Goal: Communication & Community: Connect with others

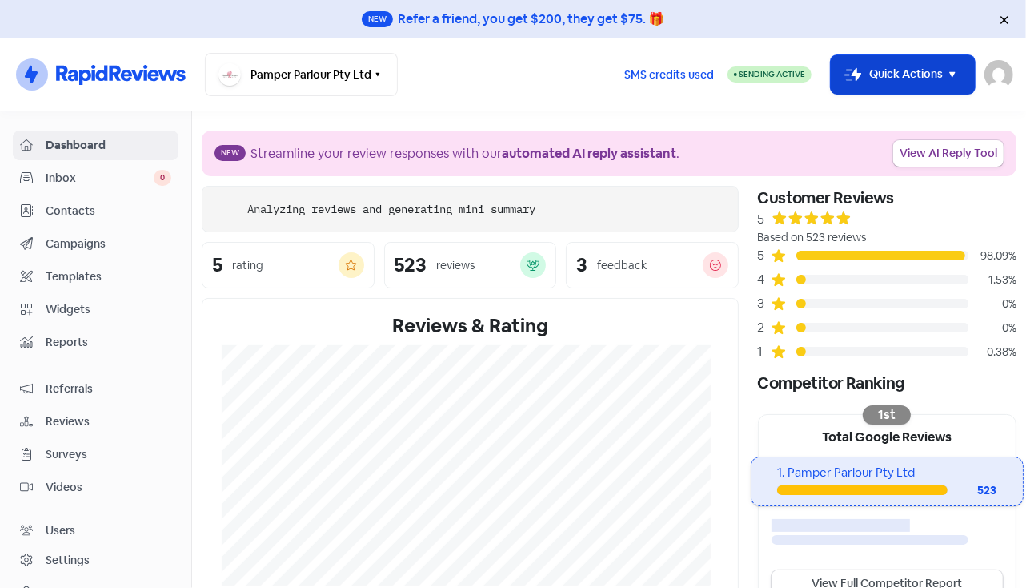
click at [961, 70] on icon "button" at bounding box center [952, 74] width 19 height 19
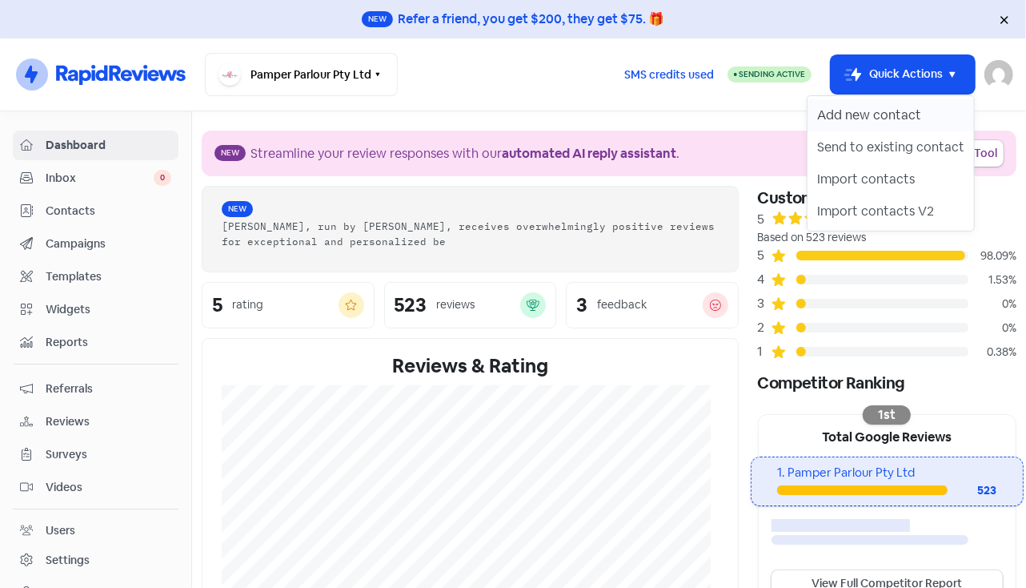
click at [887, 115] on button "Add new contact" at bounding box center [891, 115] width 166 height 32
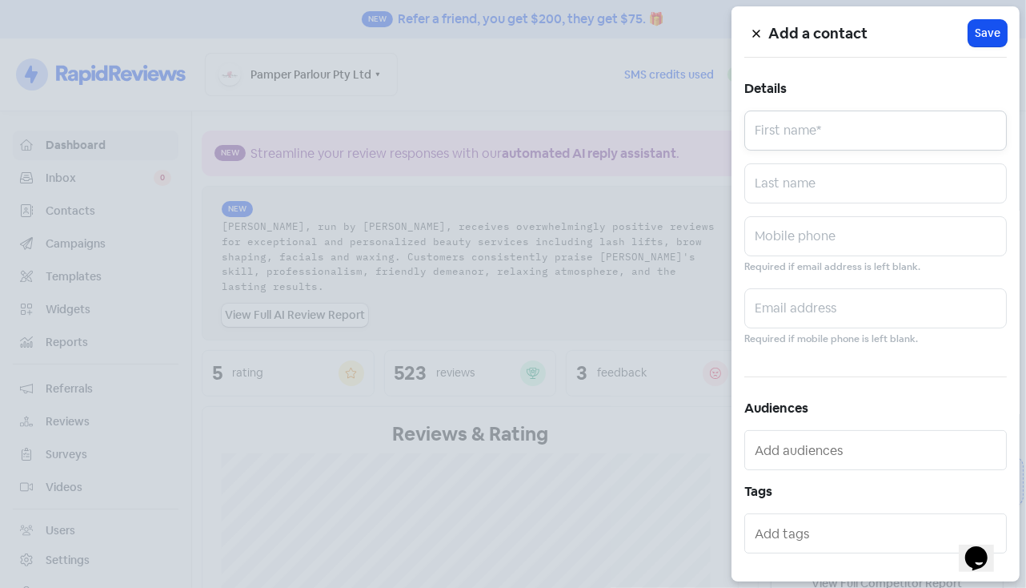
click at [839, 118] on input "text" at bounding box center [875, 130] width 263 height 40
type input "[PERSON_NAME]"
click at [780, 239] on input "text" at bounding box center [875, 236] width 263 height 40
paste input "0407 141 022"
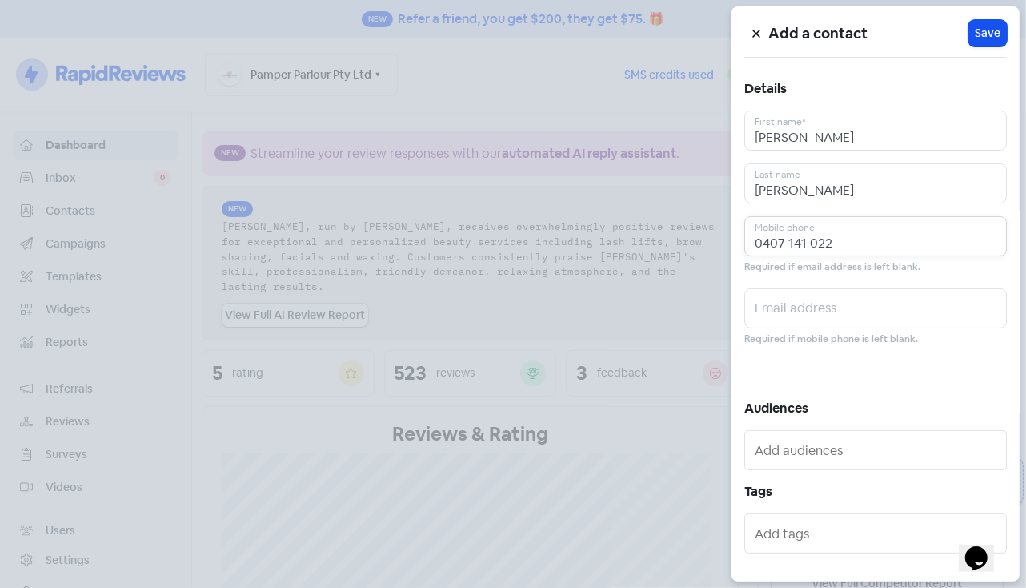
paste input "[EMAIL_ADDRESS][DOMAIN_NAME]"
type input "0407 141 022"
click at [819, 304] on input "text" at bounding box center [875, 308] width 263 height 40
paste input "[EMAIL_ADDRESS][DOMAIN_NAME]"
type input "[EMAIL_ADDRESS][DOMAIN_NAME]"
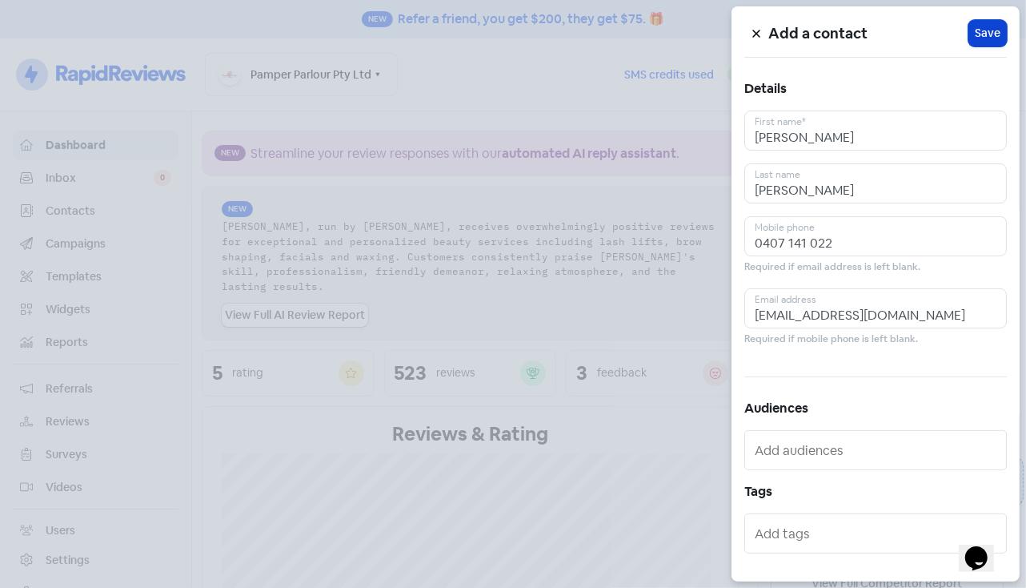
click at [975, 38] on span "Save" at bounding box center [988, 33] width 26 height 17
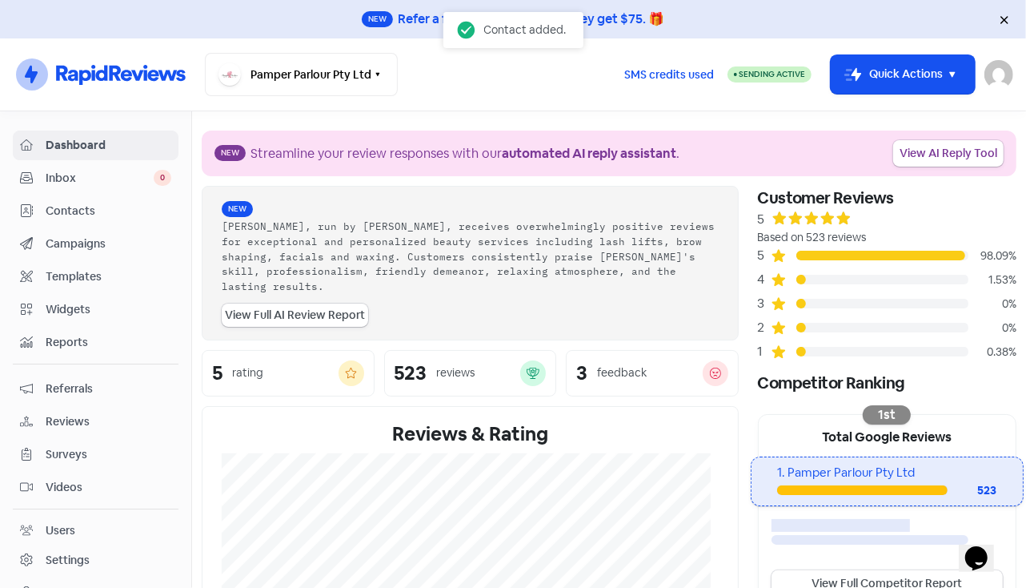
click at [87, 199] on link "Contacts" at bounding box center [96, 211] width 166 height 30
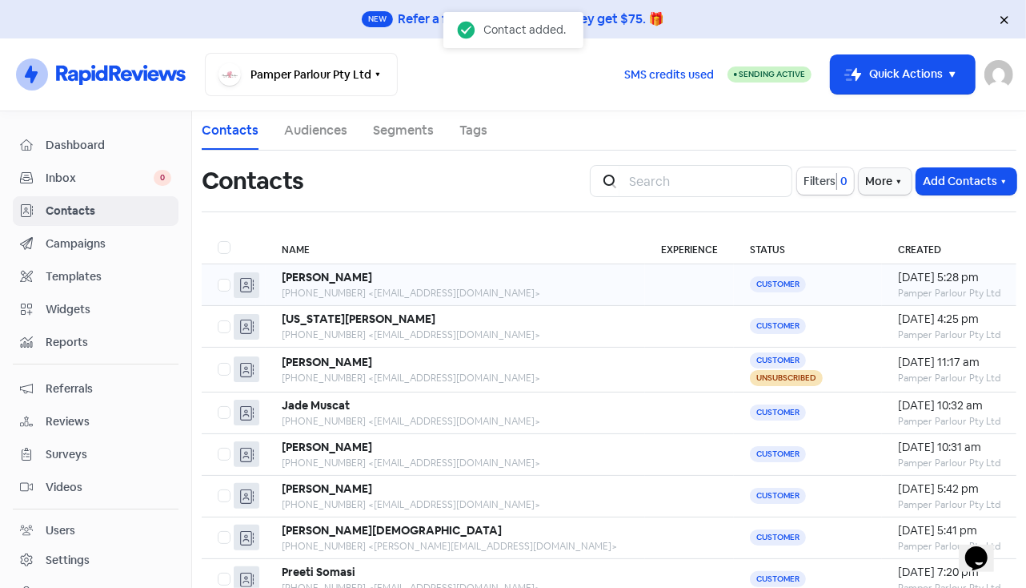
click at [359, 292] on div "[PHONE_NUMBER] <[EMAIL_ADDRESS][DOMAIN_NAME]>" at bounding box center [455, 293] width 347 height 14
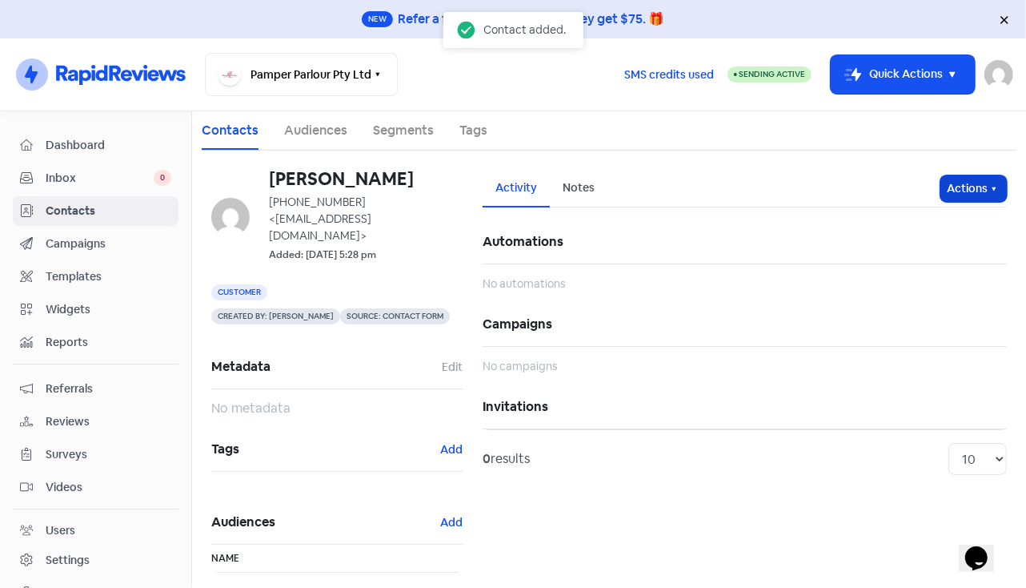
click at [956, 200] on button "Actions" at bounding box center [974, 188] width 66 height 26
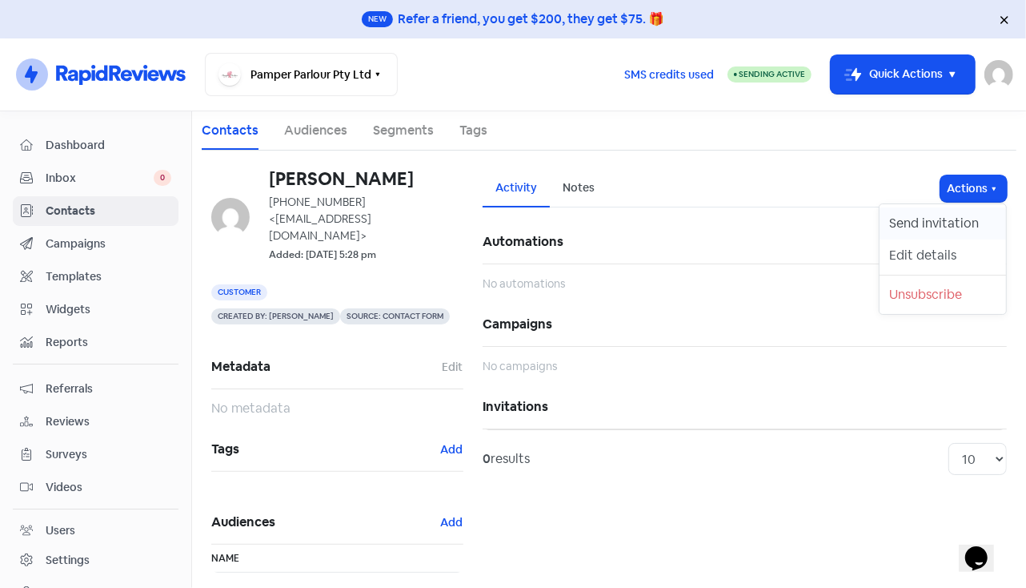
click at [916, 231] on button "Send invitation" at bounding box center [943, 223] width 126 height 32
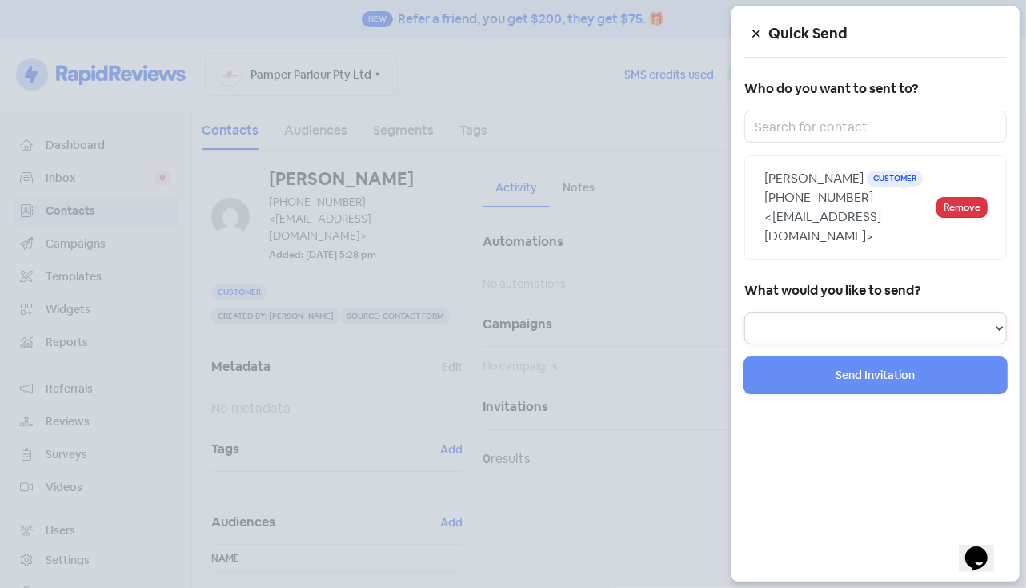
click at [814, 315] on select "Review Invitation Referral Invitation Survey Invitation Video Invitation" at bounding box center [875, 328] width 263 height 32
select select "review"
click at [744, 312] on select "Review Invitation Referral Invitation Survey Invitation Video Invitation" at bounding box center [875, 328] width 263 height 32
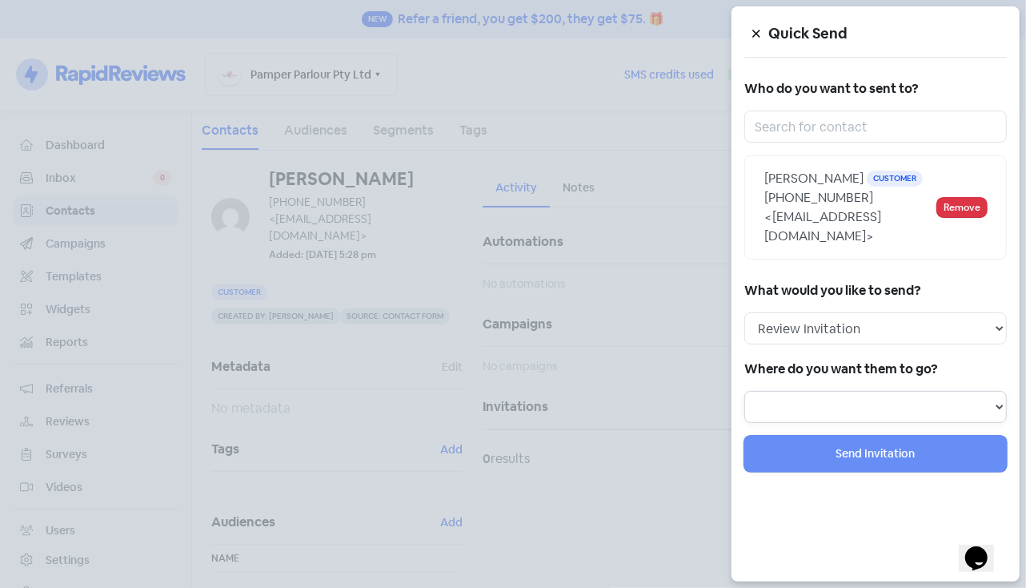
click at [804, 394] on select at bounding box center [875, 407] width 263 height 32
select select "300"
click at [744, 391] on select "Review form: Default review form" at bounding box center [875, 407] width 263 height 32
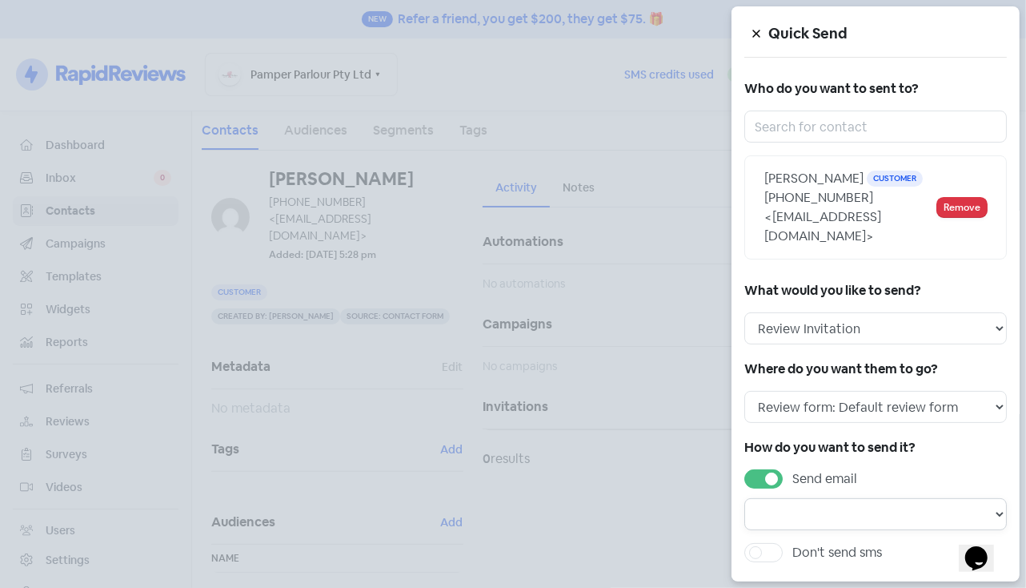
click at [804, 517] on select "Email template: First email Email template: Second email Email template: Third …" at bounding box center [875, 514] width 263 height 32
select select "871"
click at [744, 498] on select "Email template: First email Email template: Second email Email template: Third …" at bounding box center [875, 514] width 263 height 32
click at [792, 552] on label "Don't send sms" at bounding box center [837, 552] width 90 height 19
click at [792, 552] on input "Don't send sms" at bounding box center [797, 548] width 10 height 10
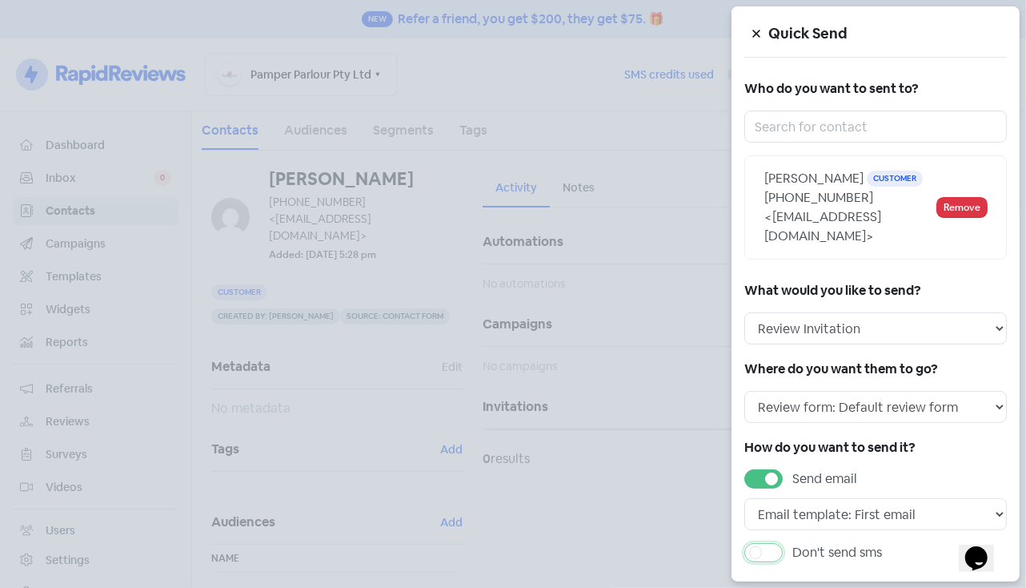
checkbox input "true"
click at [818, 572] on select "Sms template: Third sms Sms template: Second sms Sms template: First sms" at bounding box center [875, 588] width 263 height 32
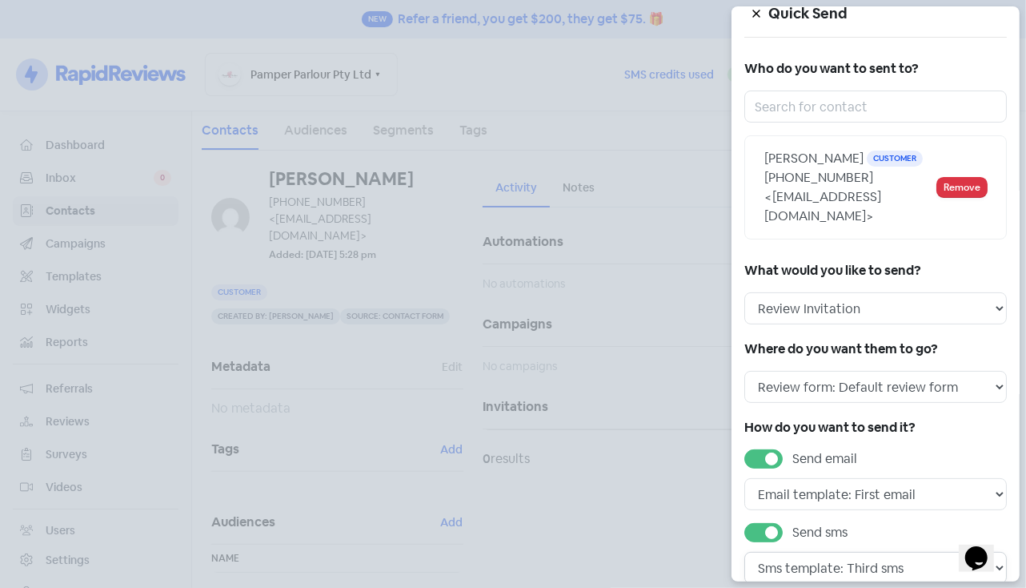
select select "451"
click at [744, 552] on select "Sms template: Third sms Sms template: Second sms Sms template: First sms" at bounding box center [875, 568] width 263 height 32
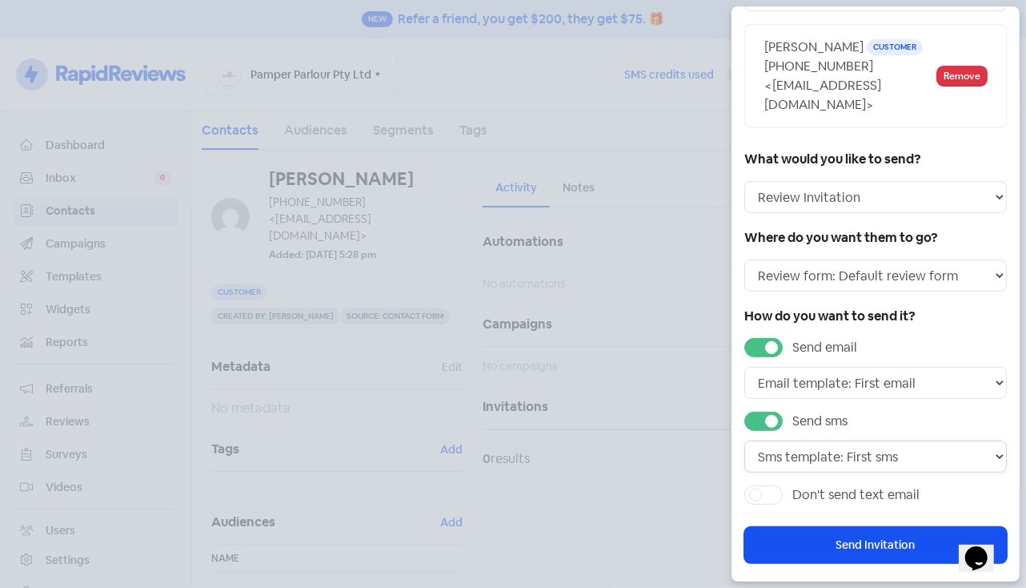
scroll to position [142, 0]
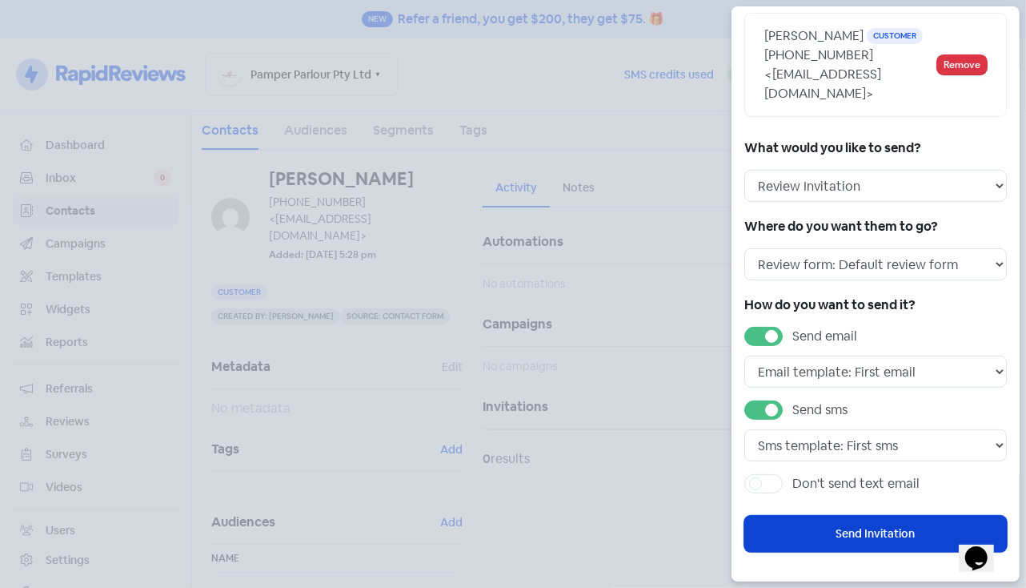
click at [831, 528] on button "Send Invitation" at bounding box center [875, 534] width 263 height 36
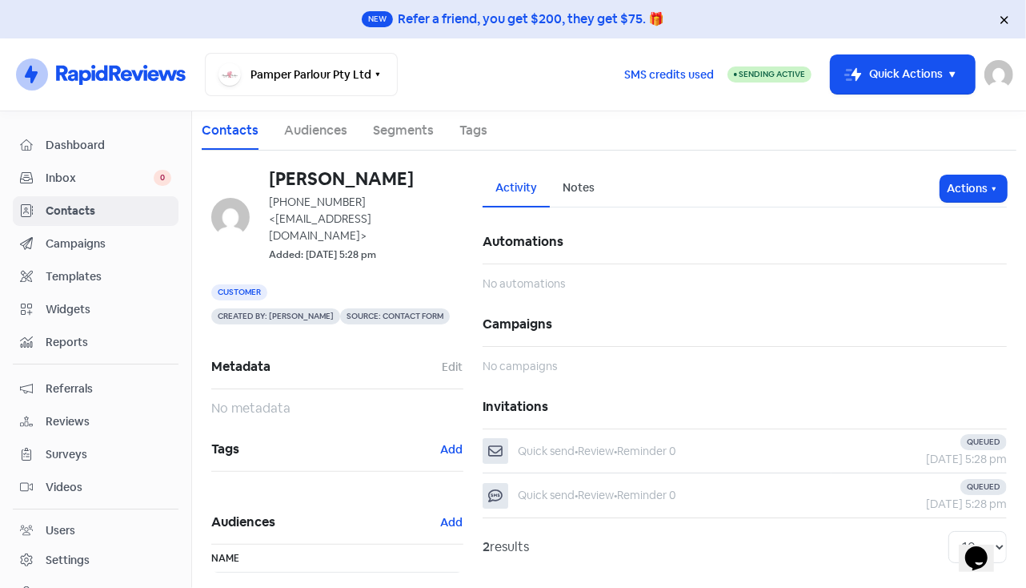
click at [74, 206] on span "Contacts" at bounding box center [109, 211] width 126 height 17
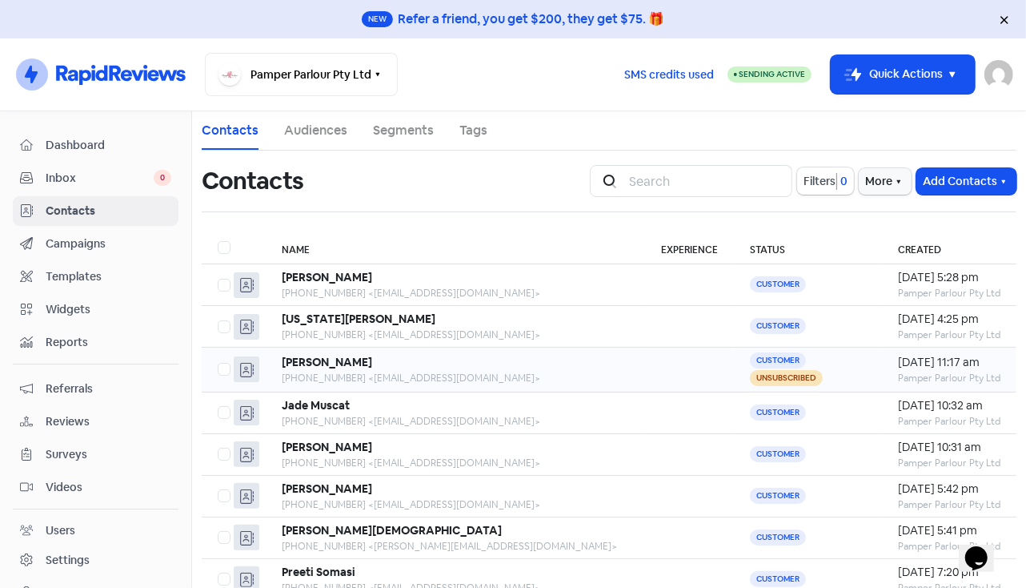
click at [395, 347] on td "[PERSON_NAME] [PHONE_NUMBER] <[EMAIL_ADDRESS][DOMAIN_NAME]>" at bounding box center [455, 369] width 379 height 45
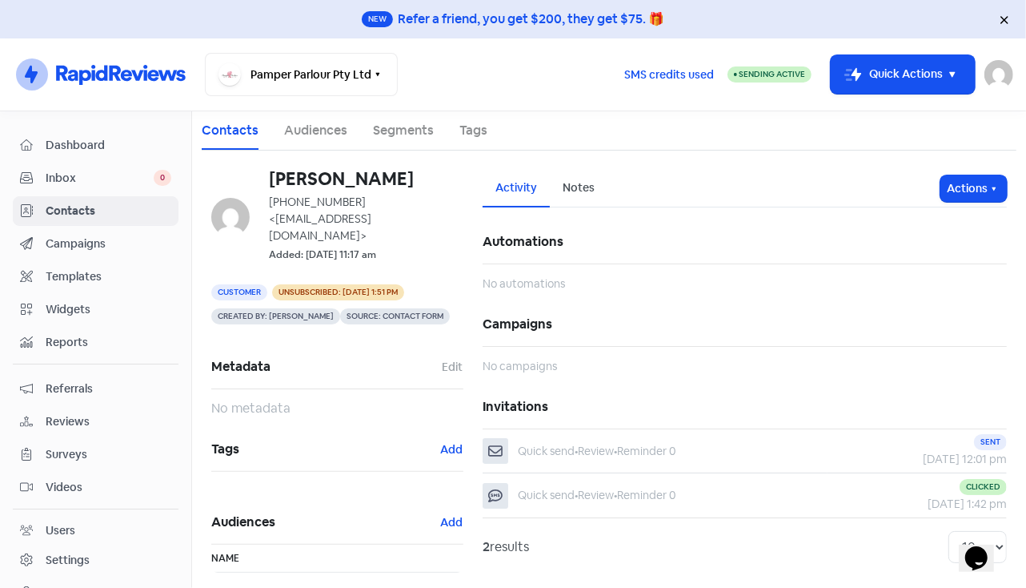
scroll to position [1, 0]
click at [83, 218] on link "Contacts" at bounding box center [96, 211] width 166 height 30
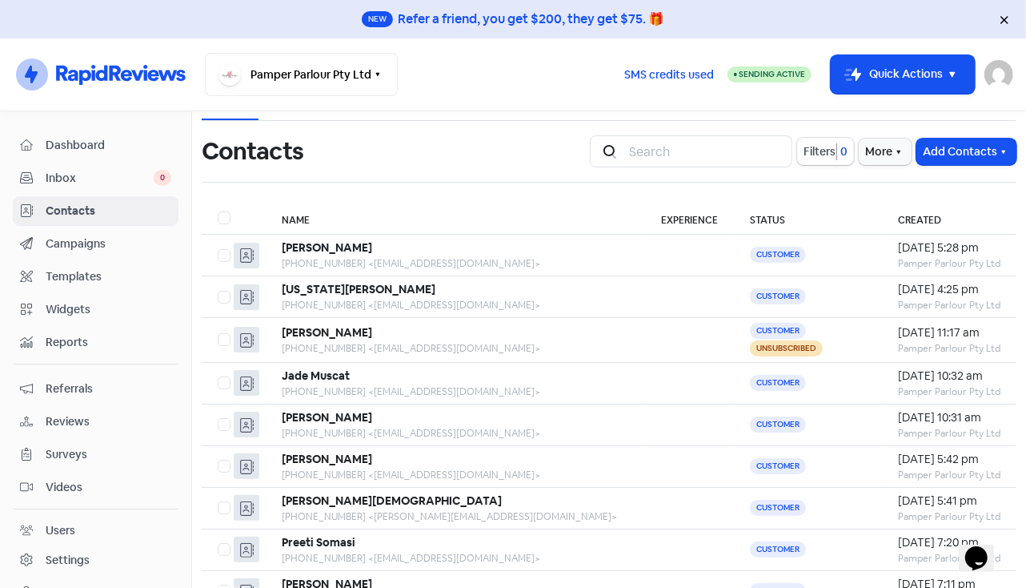
scroll to position [34, 0]
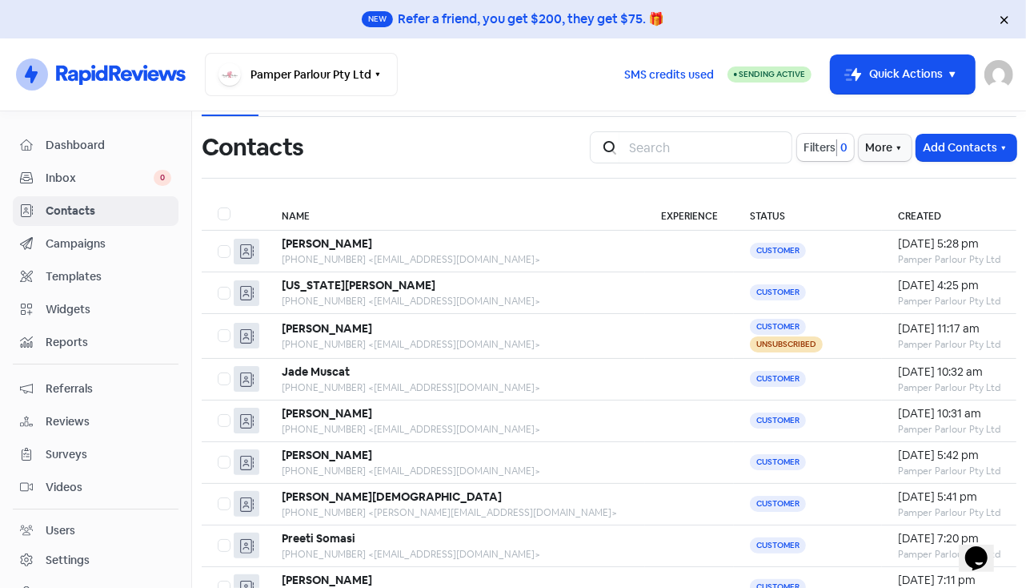
click at [72, 279] on span "Templates" at bounding box center [109, 276] width 126 height 17
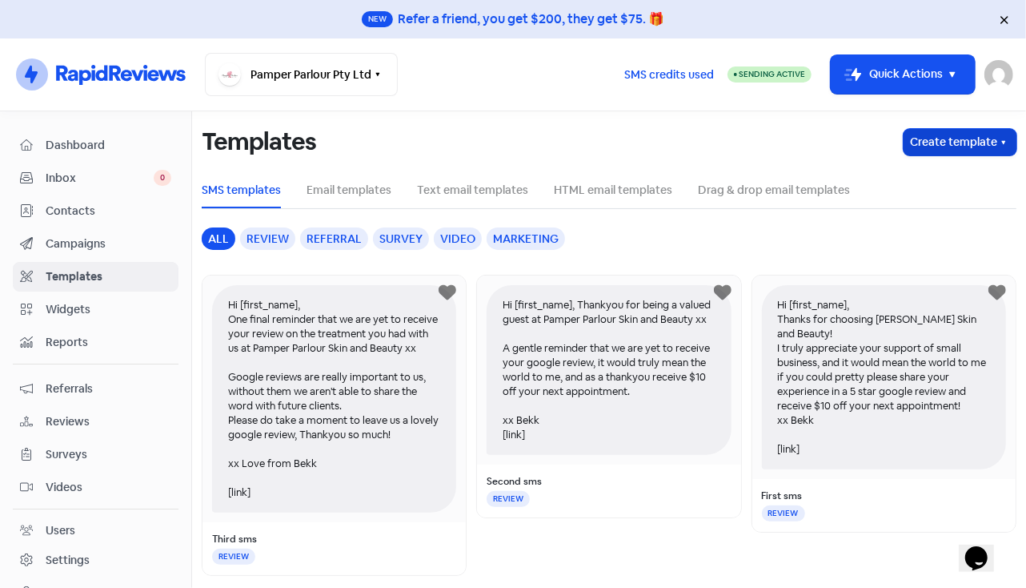
click at [933, 139] on button "Create template" at bounding box center [960, 142] width 113 height 26
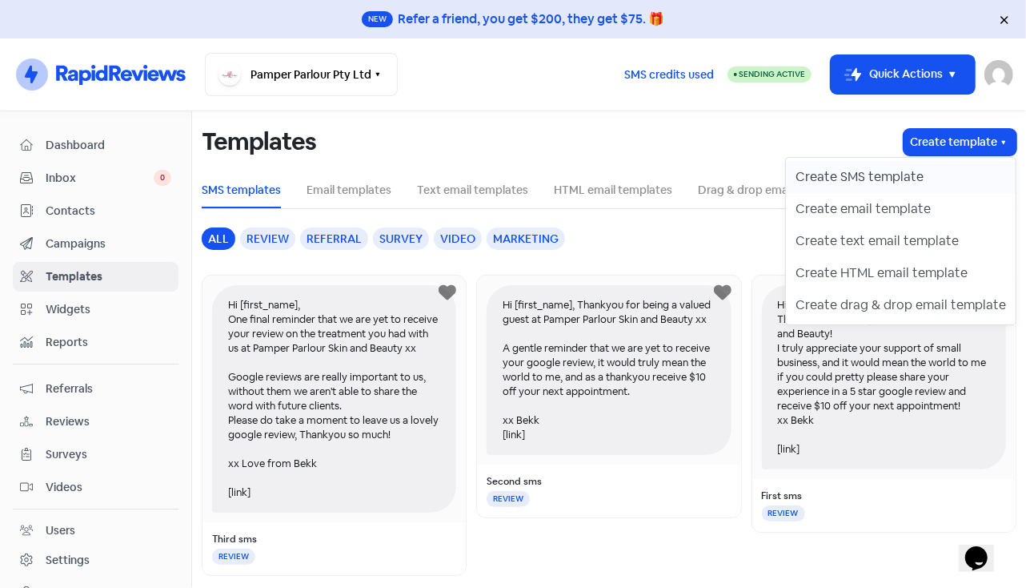
click at [910, 176] on button "Create SMS template" at bounding box center [901, 177] width 230 height 32
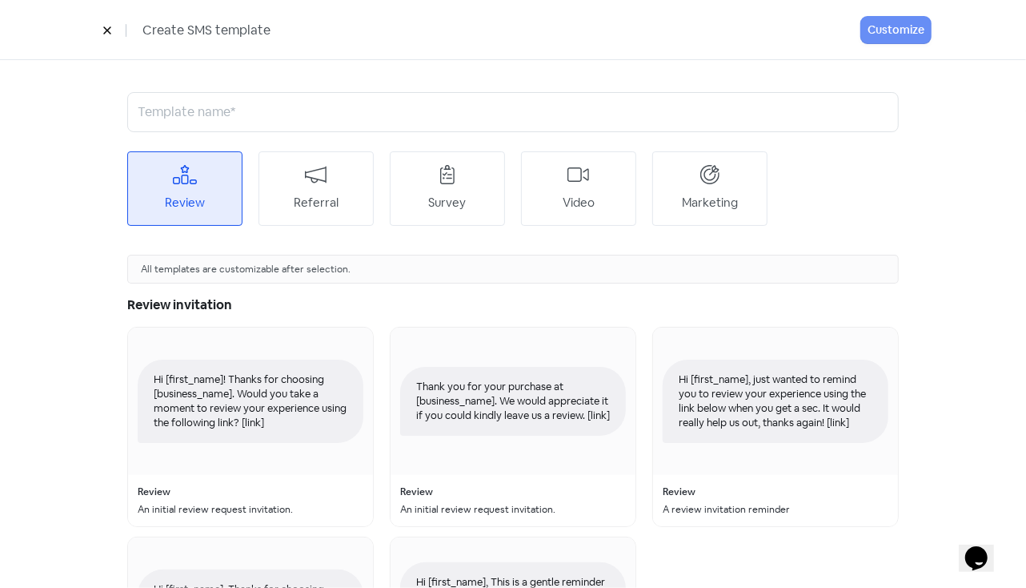
click at [114, 40] on button at bounding box center [107, 30] width 24 height 28
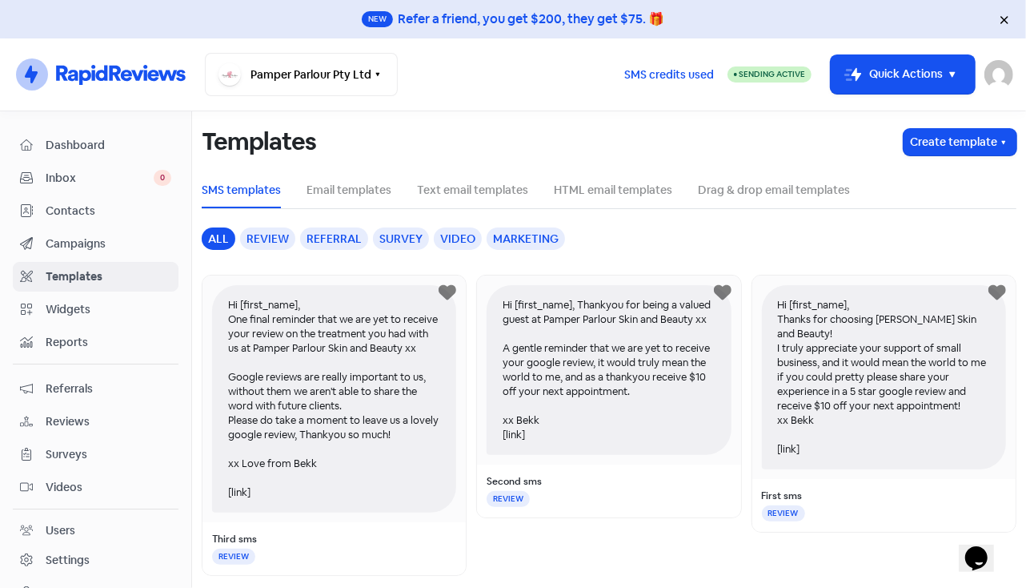
click at [59, 240] on span "Campaigns" at bounding box center [109, 243] width 126 height 17
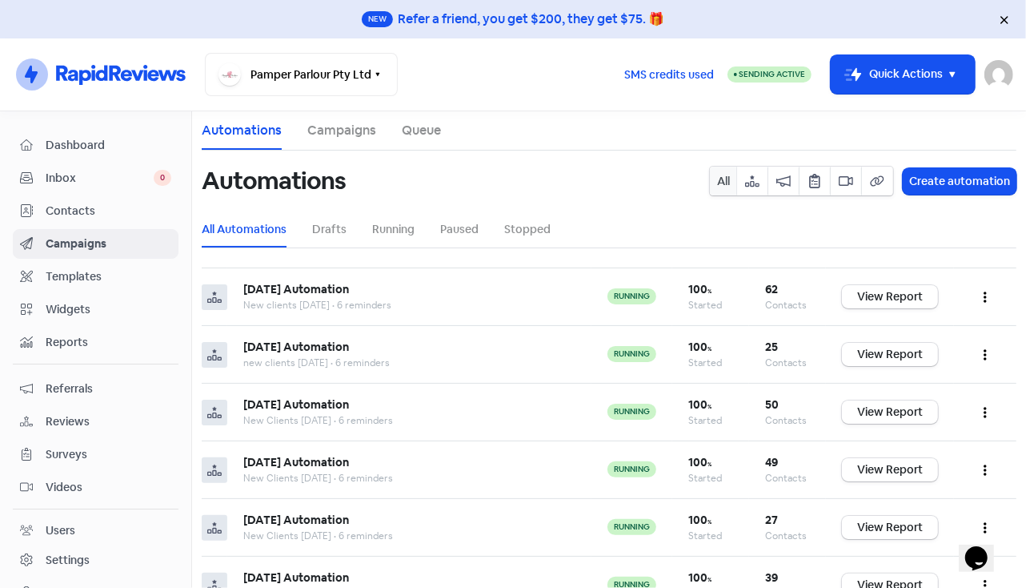
click at [61, 206] on span "Contacts" at bounding box center [109, 211] width 126 height 17
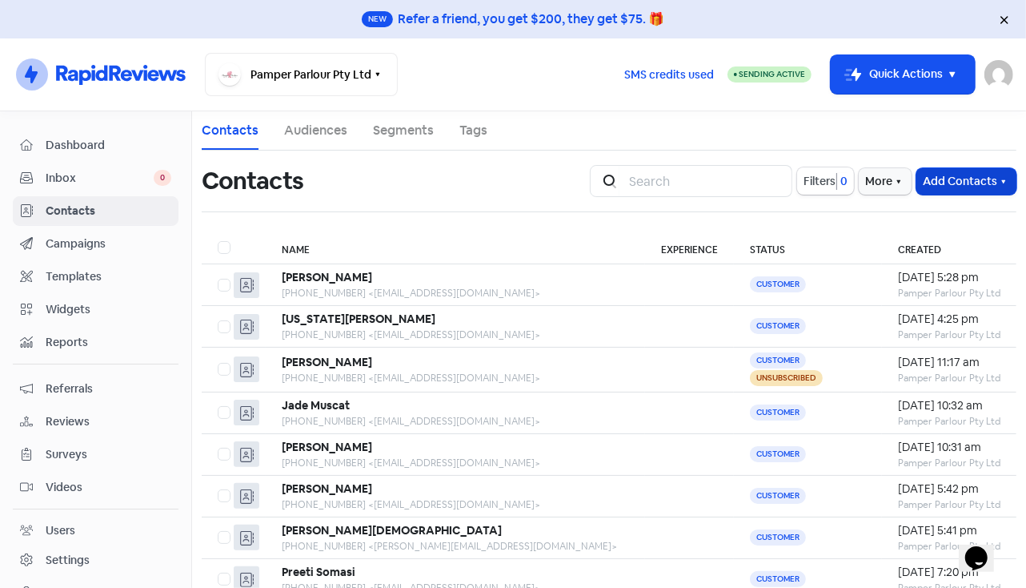
click at [952, 169] on button "Add Contacts" at bounding box center [967, 181] width 100 height 26
click at [919, 202] on button "Add a contact" at bounding box center [948, 216] width 136 height 32
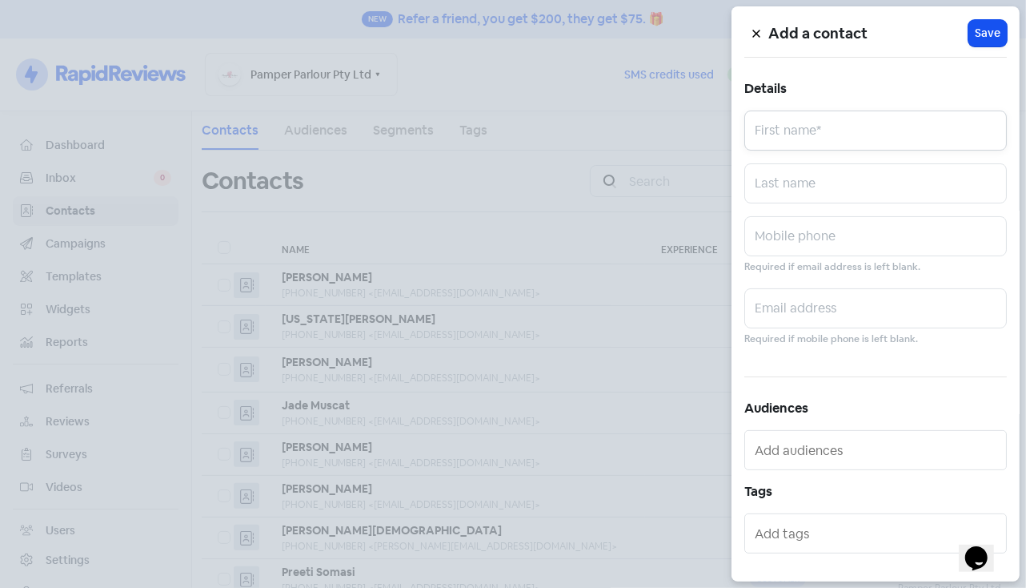
click at [776, 131] on input "text" at bounding box center [875, 130] width 263 height 40
click at [758, 179] on input "text" at bounding box center [875, 183] width 263 height 40
paste input "Ougra"
type input "Ougra"
click at [772, 133] on input "text" at bounding box center [875, 130] width 263 height 40
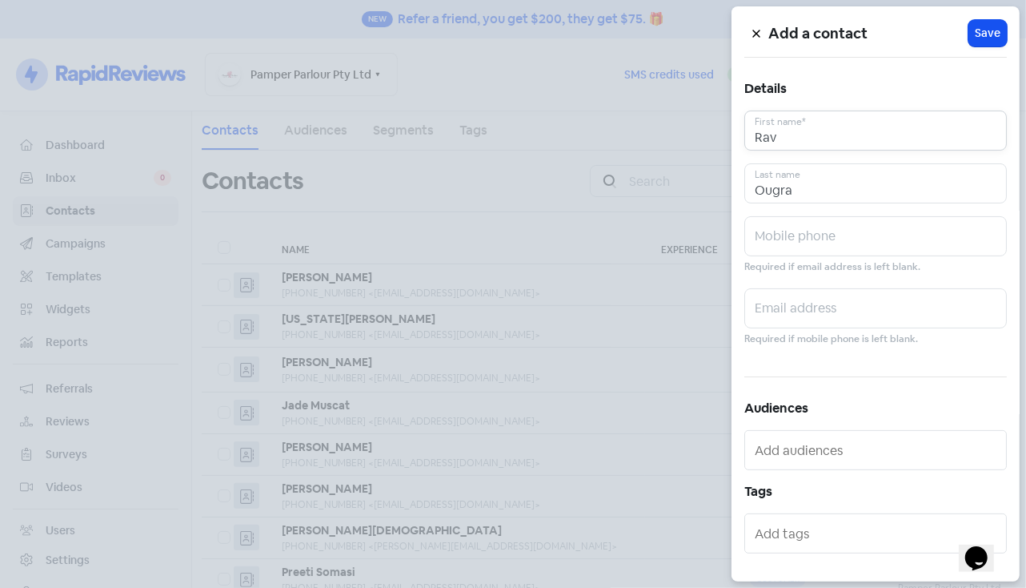
type input "Rav"
click at [792, 232] on input "text" at bounding box center [875, 236] width 263 height 40
paste input "0414 660 945"
type input "0414 660 945"
click at [809, 319] on input "text" at bounding box center [875, 308] width 263 height 40
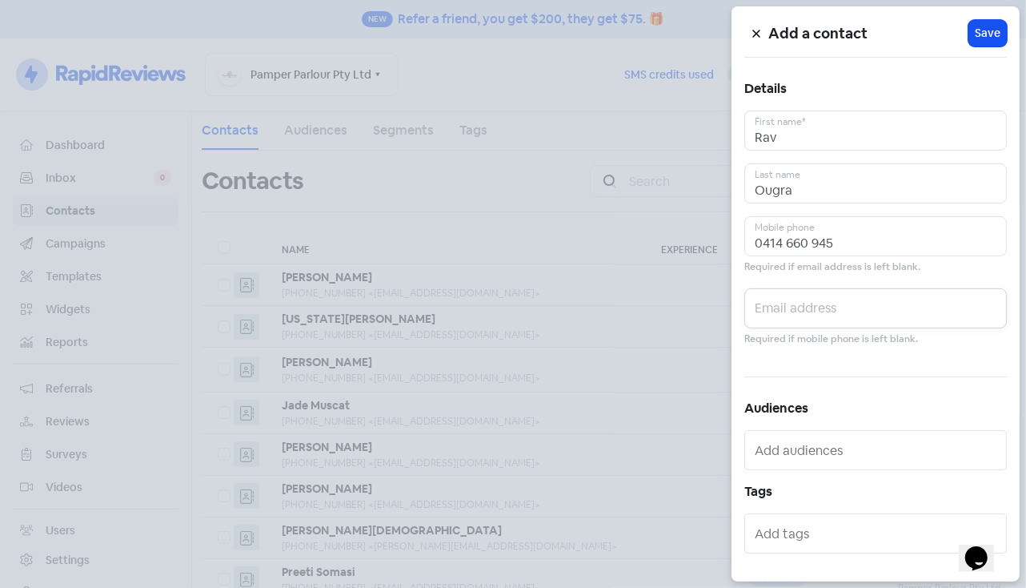
paste input "[EMAIL_ADDRESS][DOMAIN_NAME]"
type input "[EMAIL_ADDRESS][DOMAIN_NAME]"
click at [980, 40] on span "Save" at bounding box center [988, 33] width 26 height 17
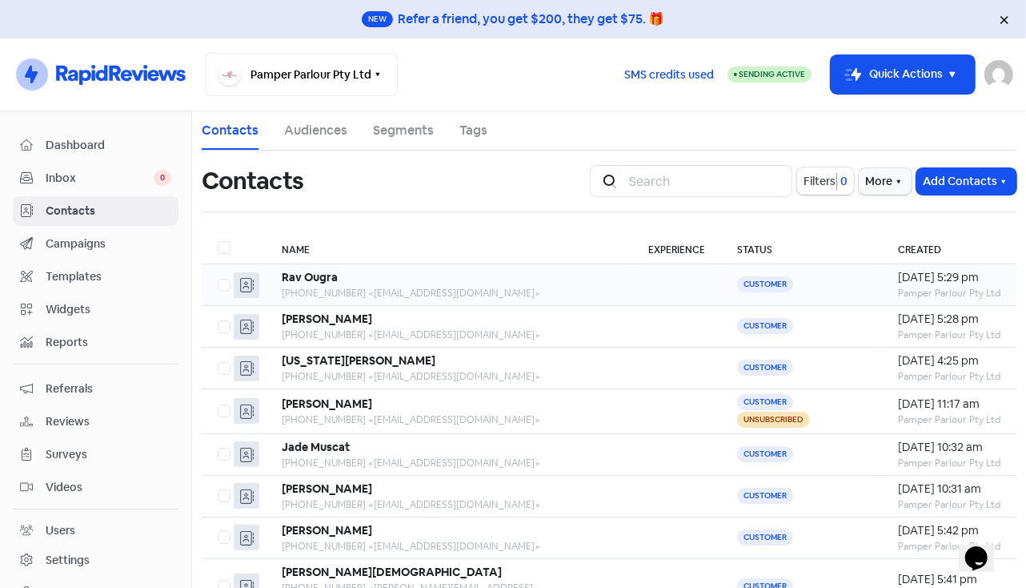
click at [491, 293] on div "[PHONE_NUMBER] <[EMAIL_ADDRESS][DOMAIN_NAME]>" at bounding box center [449, 293] width 335 height 14
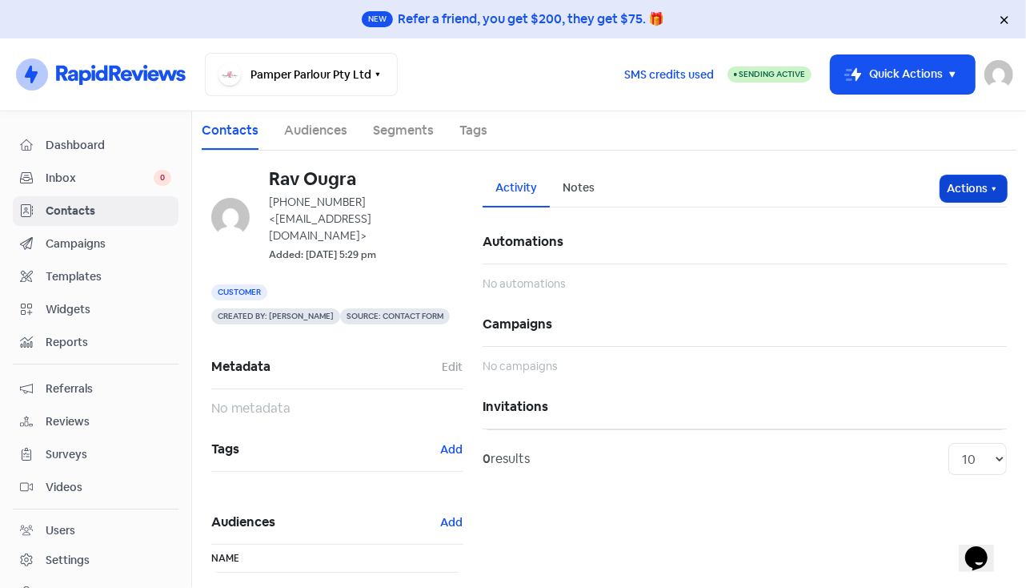
click at [993, 187] on icon "button" at bounding box center [995, 188] width 4 height 3
click at [948, 214] on button "Send invitation" at bounding box center [943, 223] width 126 height 32
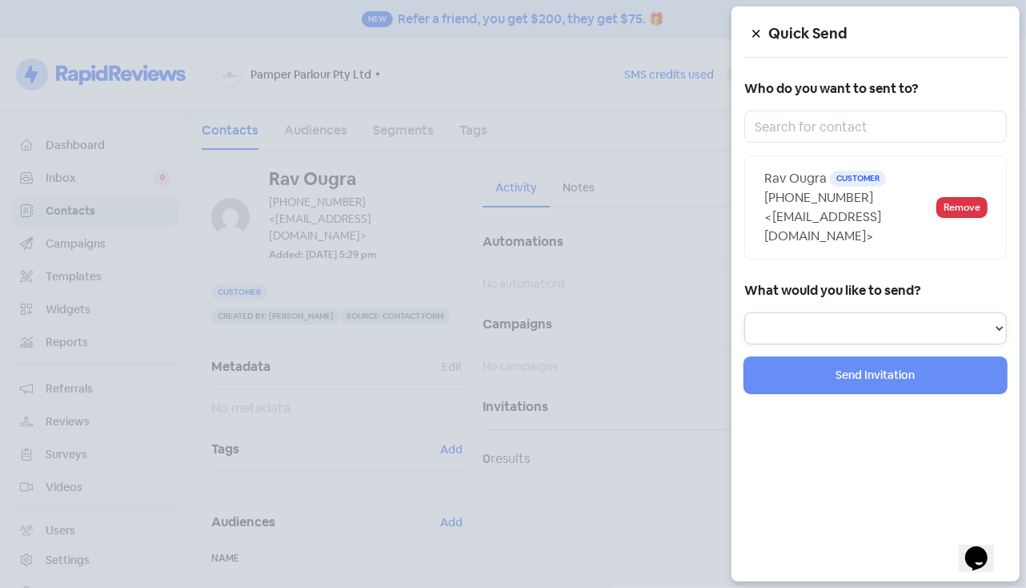
click at [770, 318] on select "Review Invitation Referral Invitation Survey Invitation Video Invitation" at bounding box center [875, 328] width 263 height 32
select select "review"
click at [744, 312] on select "Review Invitation Referral Invitation Survey Invitation Video Invitation" at bounding box center [875, 328] width 263 height 32
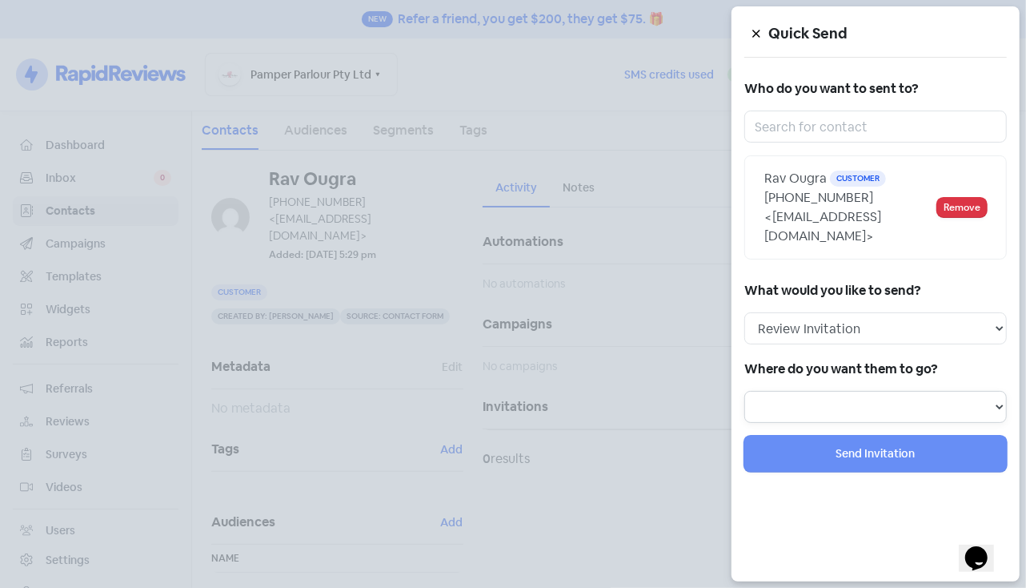
click at [789, 396] on select "Review form: Default review form" at bounding box center [875, 407] width 263 height 32
select select "300"
click at [744, 391] on select "Review form: Default review form" at bounding box center [875, 407] width 263 height 32
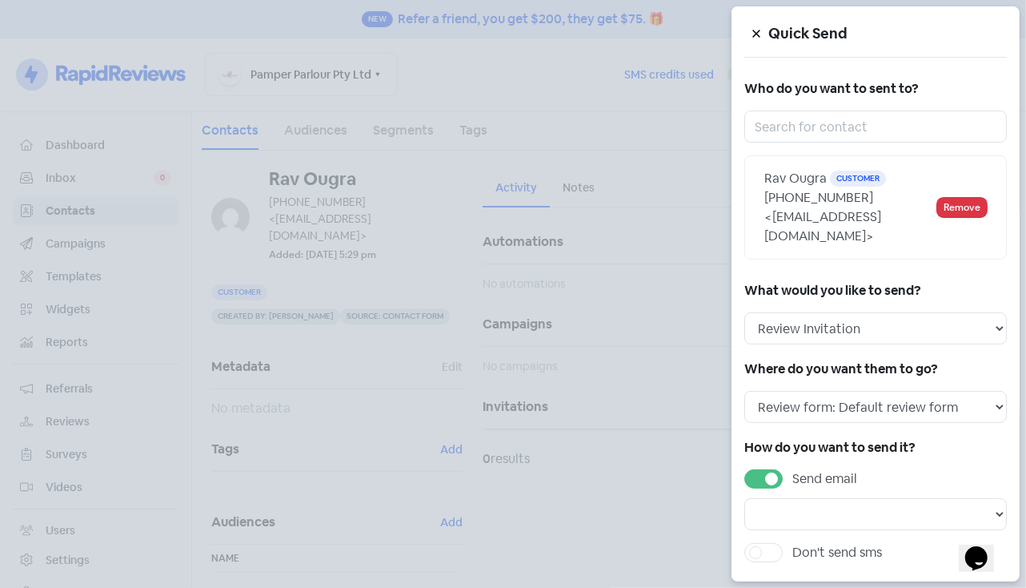
click at [794, 413] on div "Quick Send Who do you want to sent to? Rav Ougra Customer [PHONE_NUMBER] <[EMAI…" at bounding box center [876, 293] width 288 height 575
click at [797, 498] on select "Email template: First email Email template: Second email Email template: Third …" at bounding box center [875, 514] width 263 height 32
select select "871"
click at [744, 498] on select "Email template: First email Email template: Second email Email template: Third …" at bounding box center [875, 514] width 263 height 32
click at [792, 543] on label "Don't send sms" at bounding box center [837, 552] width 90 height 19
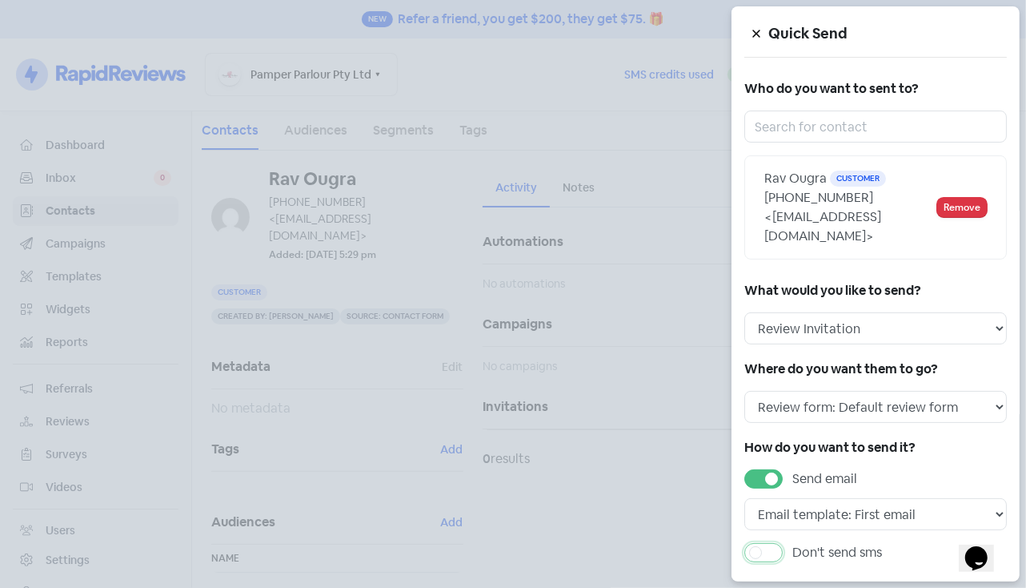
click at [792, 543] on input "Don't send sms" at bounding box center [797, 548] width 10 height 10
checkbox input "true"
click at [820, 572] on select "Sms template: Third sms Sms template: Second sms Sms template: First sms" at bounding box center [875, 588] width 263 height 32
select select "451"
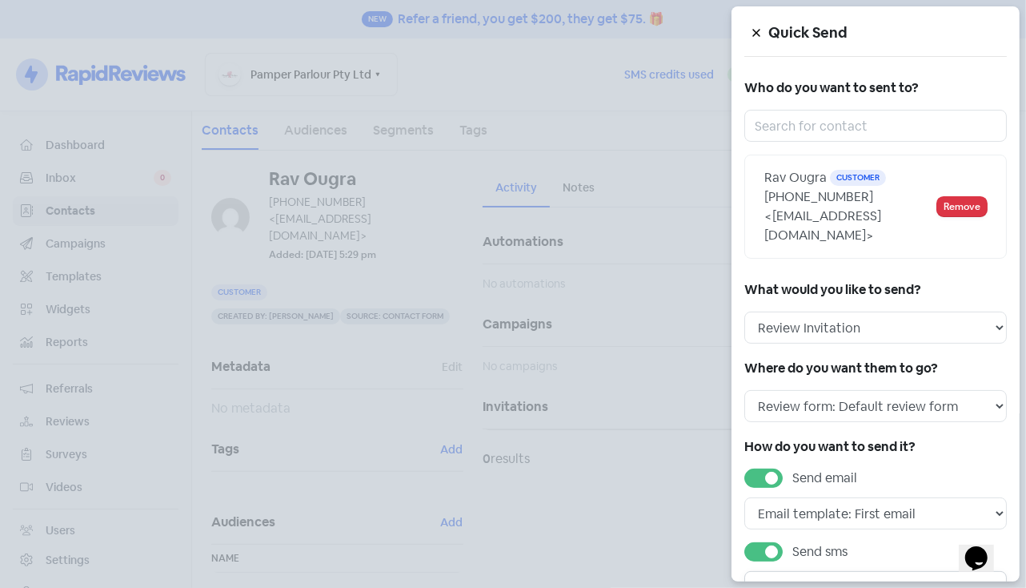
click at [744, 571] on select "Sms template: Third sms Sms template: Second sms Sms template: First sms" at bounding box center [875, 587] width 263 height 32
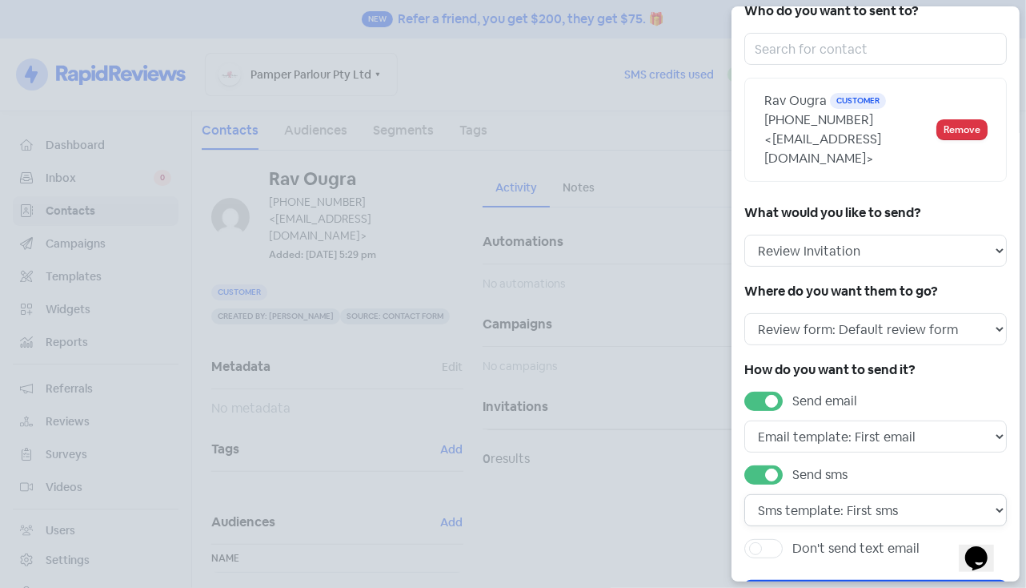
scroll to position [75, 0]
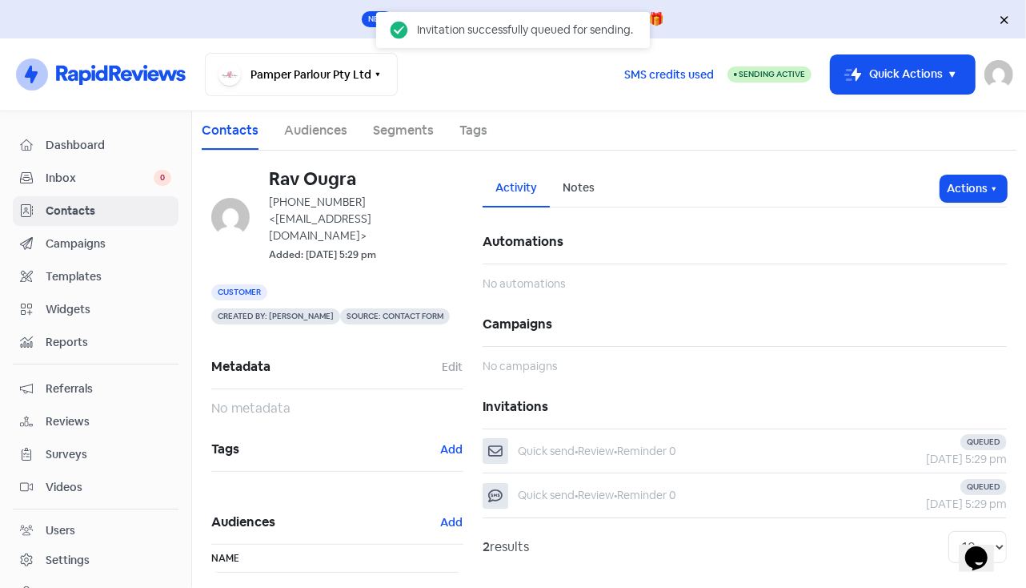
click at [104, 215] on span "Contacts" at bounding box center [109, 211] width 126 height 17
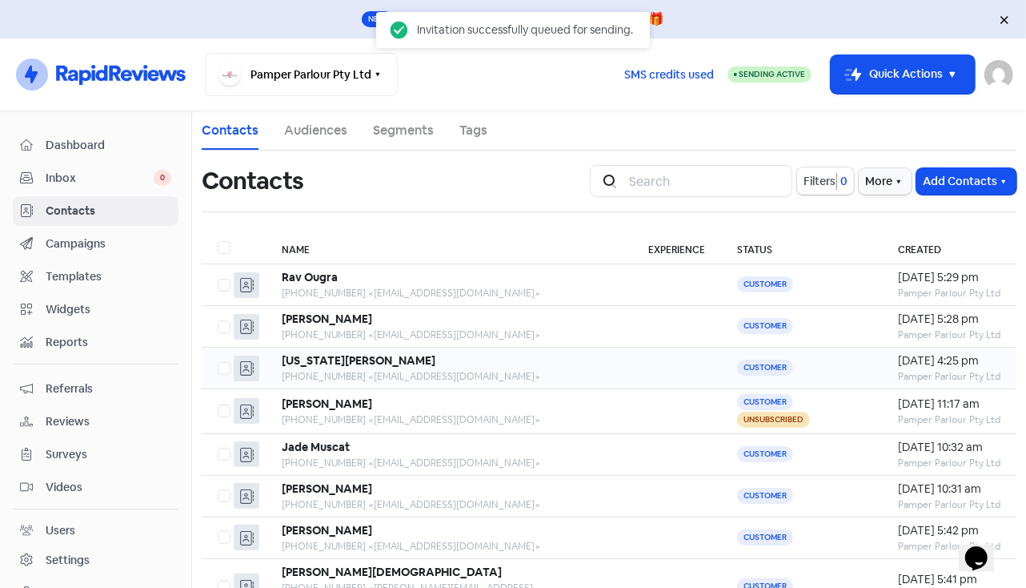
click at [368, 358] on div "[US_STATE][PERSON_NAME]" at bounding box center [449, 360] width 335 height 17
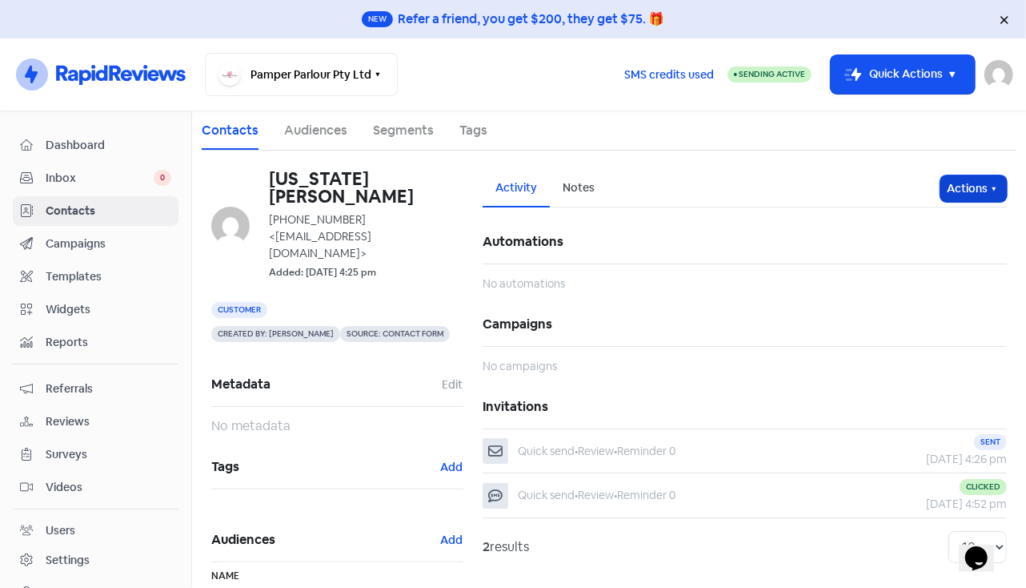
click at [949, 188] on button "Actions" at bounding box center [974, 188] width 66 height 26
click at [932, 223] on button "Send invitation" at bounding box center [943, 223] width 126 height 32
select select
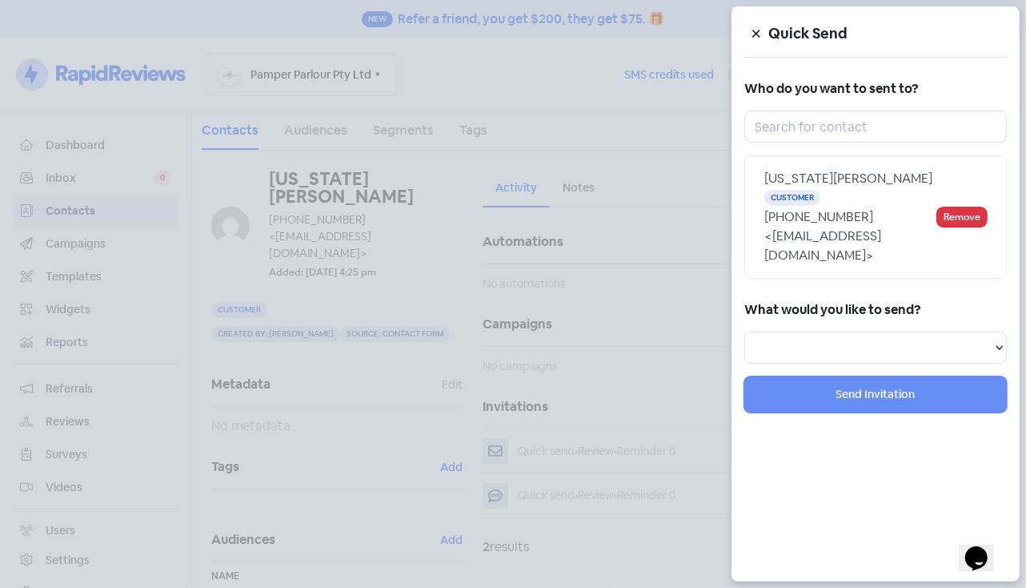
click at [689, 211] on div at bounding box center [513, 294] width 1026 height 588
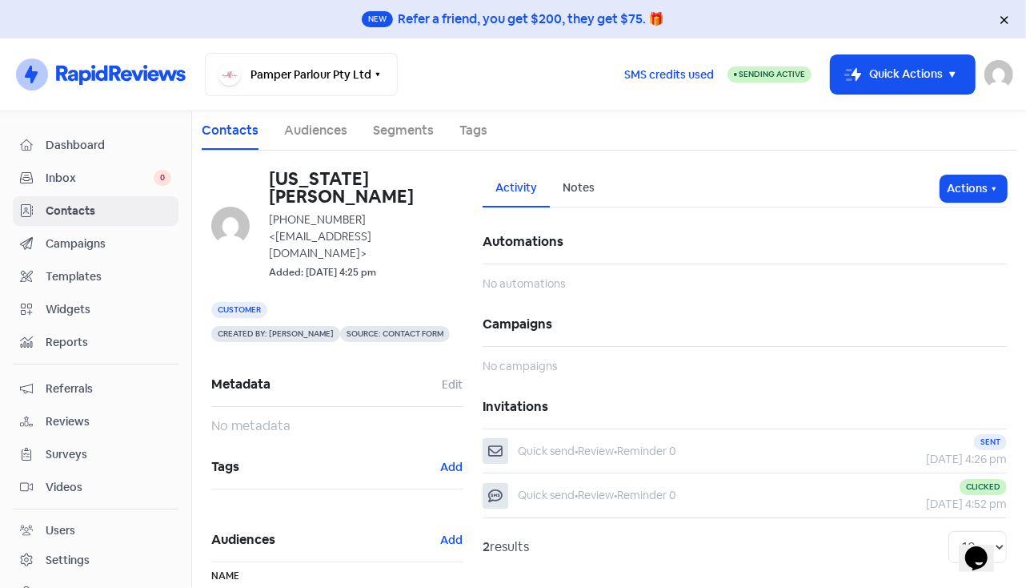
click at [148, 208] on span "Contacts" at bounding box center [109, 211] width 126 height 17
